Goal: Information Seeking & Learning: Check status

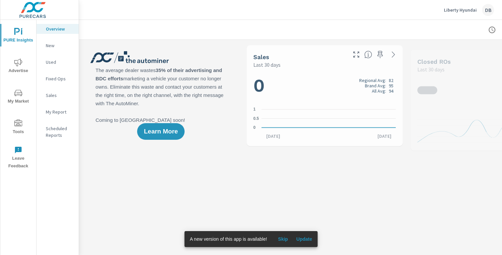
click at [13, 67] on span "Advertise" at bounding box center [18, 66] width 32 height 16
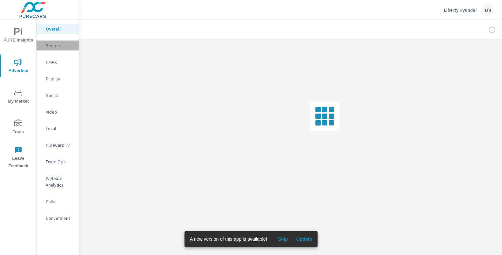
click at [57, 49] on div "Search" at bounding box center [57, 45] width 42 height 10
